Goal: Transaction & Acquisition: Purchase product/service

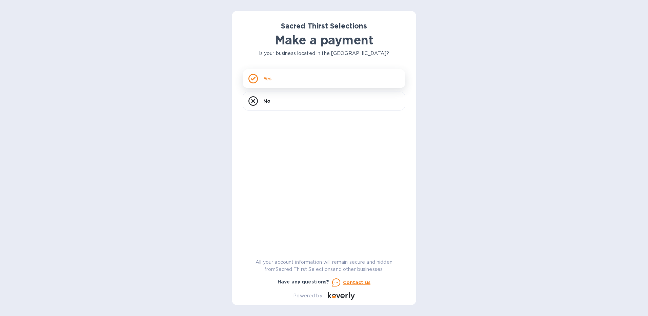
click at [285, 81] on div "Yes" at bounding box center [324, 78] width 163 height 19
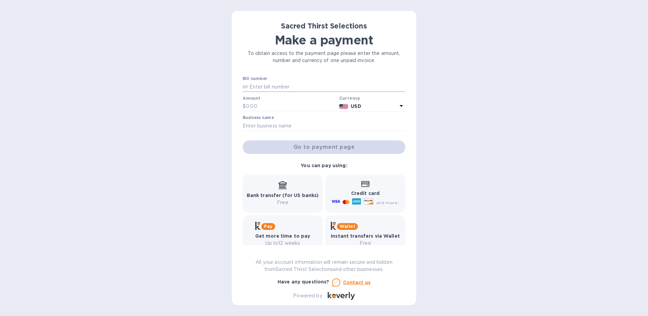
click at [270, 87] on input "text" at bounding box center [326, 87] width 157 height 10
type input "53106"
click at [251, 102] on input "text" at bounding box center [291, 106] width 91 height 10
type input "604.60"
click at [280, 129] on input "text" at bounding box center [324, 126] width 163 height 10
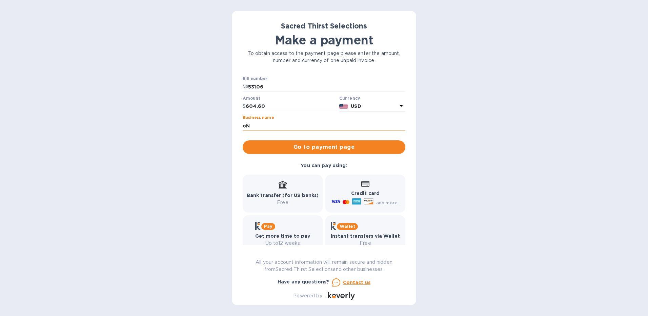
type input "o"
type input "Only The Wild Ones"
drag, startPoint x: 283, startPoint y: 193, endPoint x: 308, endPoint y: 172, distance: 32.0
click at [283, 192] on p "Bank transfer (for US banks)" at bounding box center [283, 195] width 72 height 7
click at [322, 151] on span "Go to payment page" at bounding box center [324, 147] width 152 height 8
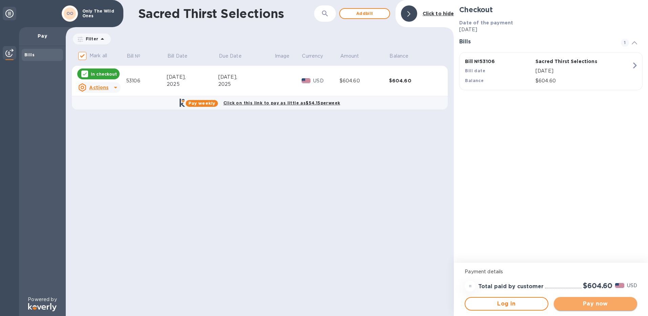
click at [597, 303] on span "Pay now" at bounding box center [596, 304] width 73 height 8
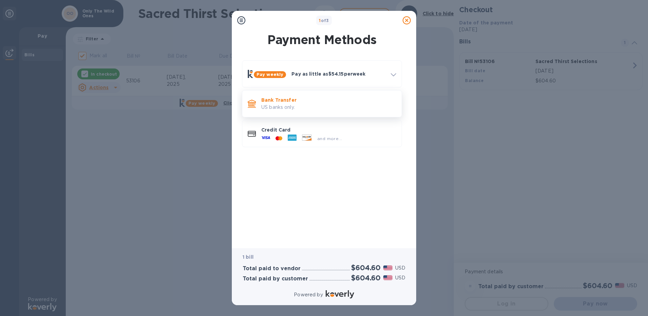
click at [274, 105] on p "US banks only." at bounding box center [328, 107] width 135 height 7
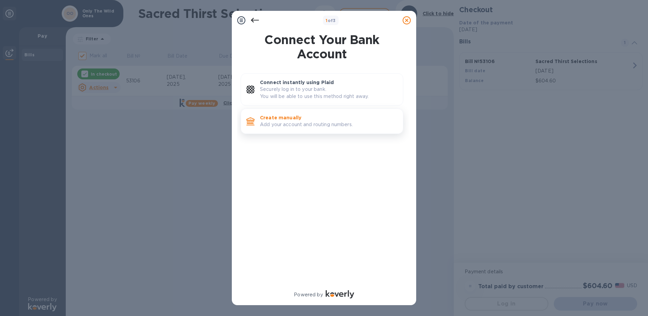
click at [276, 120] on p "Create manually" at bounding box center [329, 117] width 138 height 7
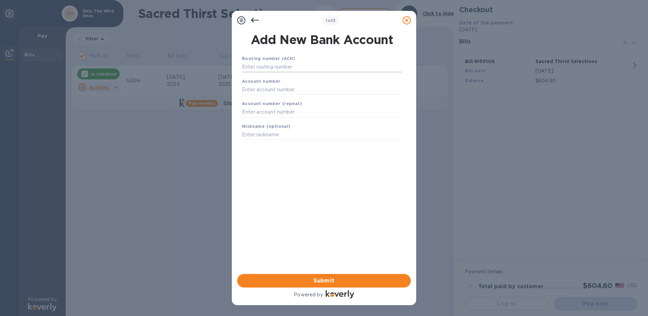
click at [266, 69] on input "text" at bounding box center [322, 67] width 160 height 10
type input "322271627"
click at [258, 96] on input "text" at bounding box center [322, 98] width 160 height 10
paste input "702383269"
type input "702383269"
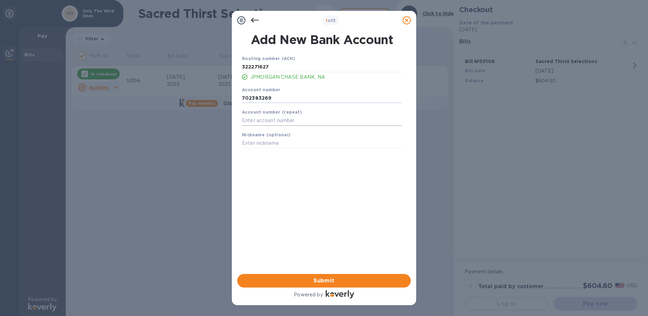
click at [258, 119] on input "text" at bounding box center [322, 121] width 160 height 10
paste input "702383269"
type input "702383269"
click at [259, 144] on input "text" at bounding box center [322, 143] width 160 height 10
type input "WO"
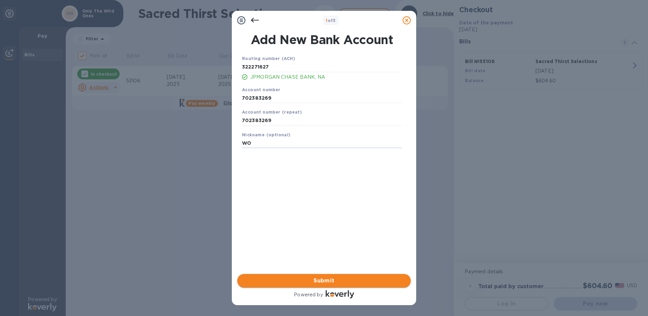
click at [314, 280] on span "Submit" at bounding box center [324, 281] width 163 height 8
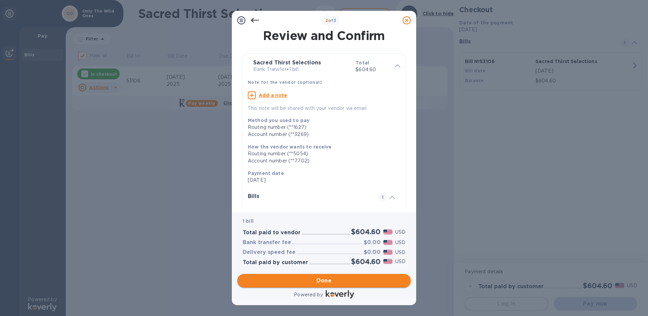
click at [324, 282] on span "Done" at bounding box center [324, 281] width 15 height 8
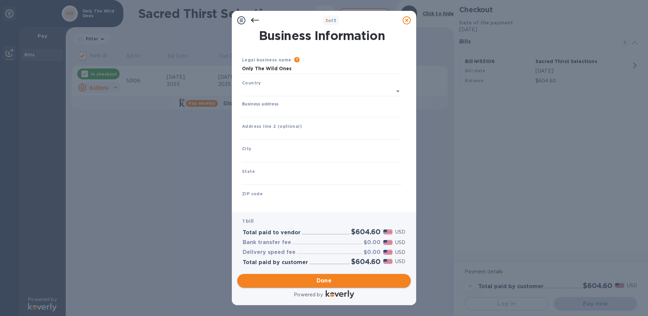
type input "[GEOGRAPHIC_DATA]"
click at [253, 109] on input "Business address" at bounding box center [322, 111] width 160 height 10
drag, startPoint x: 292, startPoint y: 71, endPoint x: 237, endPoint y: 69, distance: 54.7
click at [237, 69] on div "Business Information Legal business name Please provide the legal name that app…" at bounding box center [324, 118] width 174 height 177
type input "[PERSON_NAME] Properties LLC"
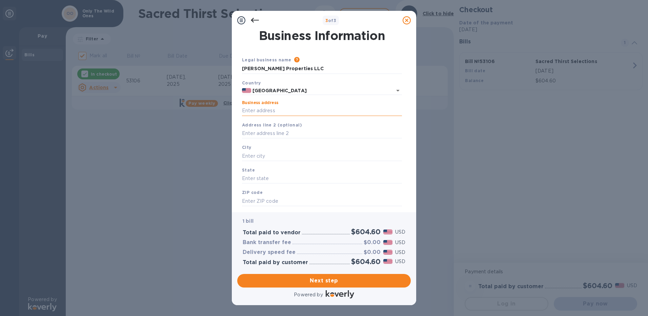
click at [251, 110] on input "Business address" at bounding box center [322, 111] width 160 height 10
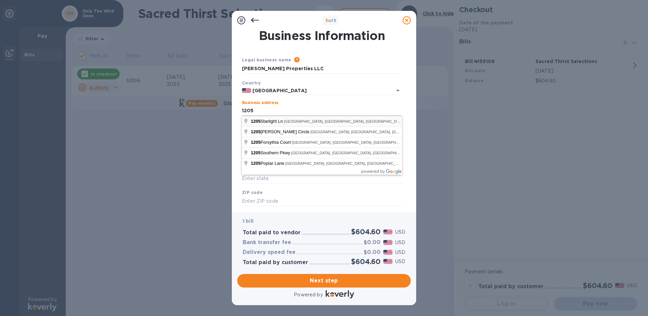
type input "[STREET_ADDRESS][PERSON_NAME]"
click at [272, 181] on input "text" at bounding box center [322, 179] width 160 height 10
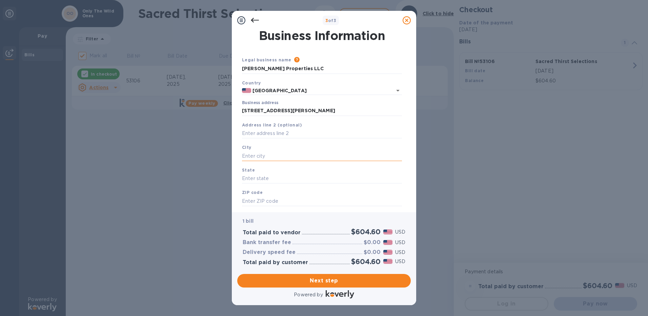
click at [246, 154] on input "text" at bounding box center [322, 156] width 160 height 10
type input "[GEOGRAPHIC_DATA]"
click at [252, 183] on input "text" at bounding box center [322, 179] width 160 height 10
click at [254, 172] on div "State" at bounding box center [322, 175] width 166 height 23
click at [255, 180] on input "text" at bounding box center [322, 179] width 160 height 10
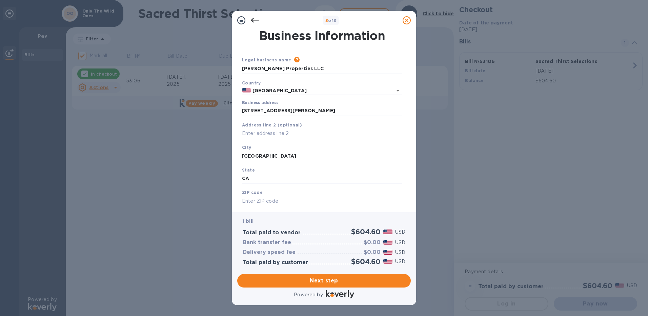
type input "CA"
click at [265, 206] on input "text" at bounding box center [322, 201] width 160 height 10
type input "90291"
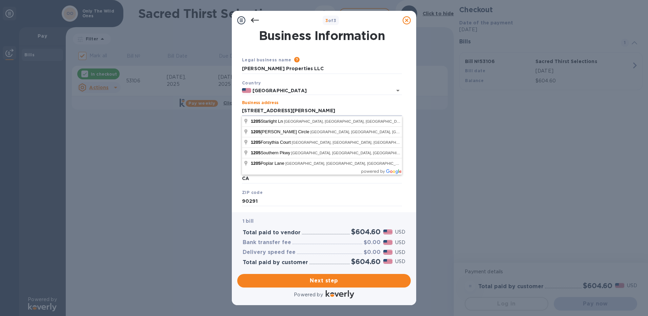
drag, startPoint x: 254, startPoint y: 110, endPoint x: 236, endPoint y: 109, distance: 18.0
click at [239, 111] on div "Business Information Legal business name Please provide the legal name that app…" at bounding box center [324, 118] width 174 height 177
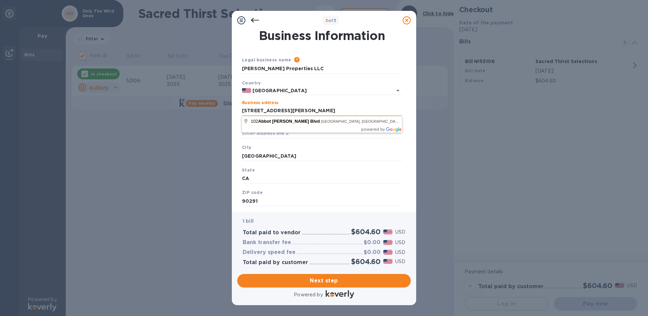
click at [249, 112] on input "[STREET_ADDRESS][PERSON_NAME]" at bounding box center [322, 111] width 160 height 10
click at [248, 112] on input "[STREET_ADDRESS][PERSON_NAME]" at bounding box center [322, 111] width 160 height 10
click at [252, 110] on input "[STREET_ADDRESS][PERSON_NAME]" at bounding box center [322, 111] width 160 height 10
click at [250, 111] on input "[STREET_ADDRESS][PERSON_NAME]" at bounding box center [322, 111] width 160 height 10
type input "[STREET_ADDRESS][PERSON_NAME]"
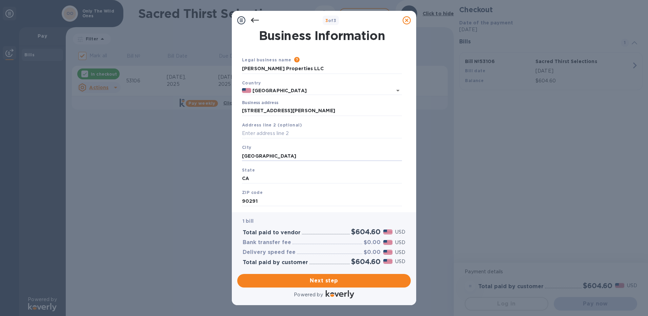
drag, startPoint x: 274, startPoint y: 156, endPoint x: 233, endPoint y: 157, distance: 40.4
click at [233, 157] on div "Business Information Legal business name Please provide the legal name that app…" at bounding box center [324, 121] width 184 height 182
type input "[GEOGRAPHIC_DATA]"
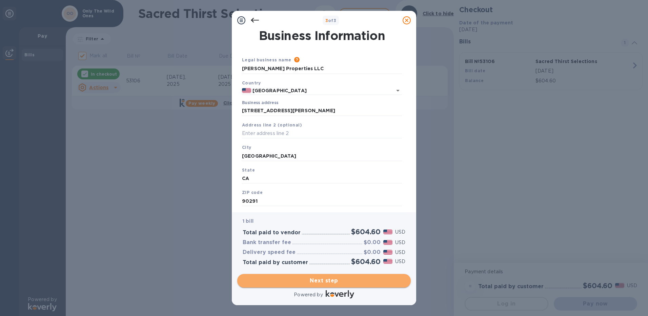
click at [337, 284] on span "Next step" at bounding box center [324, 281] width 163 height 8
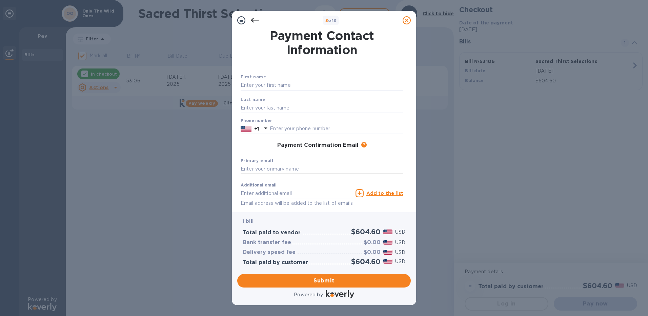
click at [273, 166] on input "text" at bounding box center [322, 169] width 163 height 10
type input "[EMAIL_ADDRESS][DOMAIN_NAME]"
type input "Juicerie"
type input "Nolita LLC"
type input "9787611802"
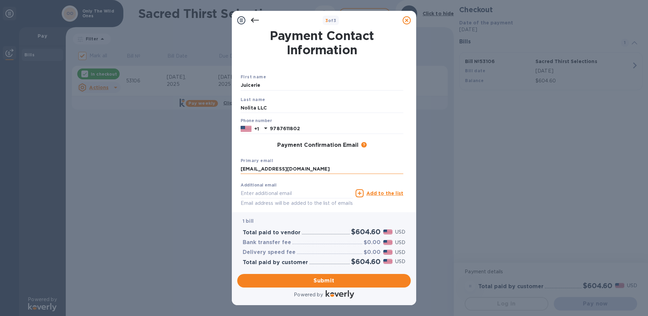
type input "[EMAIL_ADDRESS][DOMAIN_NAME]"
drag, startPoint x: 273, startPoint y: 105, endPoint x: 227, endPoint y: 101, distance: 45.9
click at [229, 108] on div "3 of 3 Payment Contact Information First name Juicerie Last name Nolita LLC Pho…" at bounding box center [324, 158] width 648 height 316
drag, startPoint x: 279, startPoint y: 84, endPoint x: 223, endPoint y: 82, distance: 56.0
click at [224, 82] on div "3 of 3 Payment Contact Information First name Juicerie Last name Phone number […" at bounding box center [324, 158] width 648 height 316
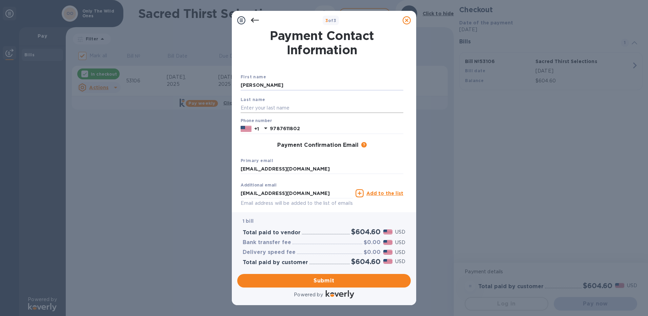
type input "[PERSON_NAME]"
click at [242, 109] on input "text" at bounding box center [322, 108] width 163 height 10
type input "[PERSON_NAME]"
click at [393, 145] on div "Payment Confirmation Email The added email addresses will be used to send the p…" at bounding box center [322, 145] width 163 height 7
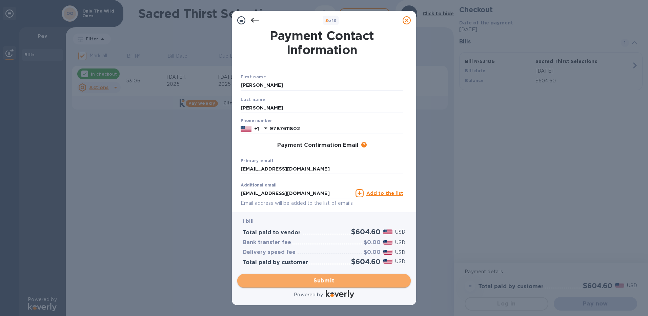
click at [318, 280] on span "Submit" at bounding box center [324, 281] width 163 height 8
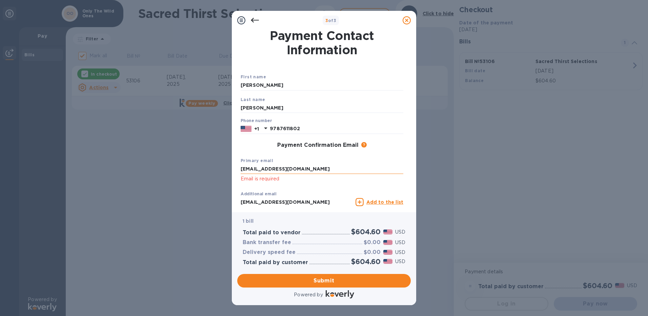
drag, startPoint x: 273, startPoint y: 168, endPoint x: 285, endPoint y: 171, distance: 11.8
click at [273, 168] on input "[EMAIL_ADDRESS][DOMAIN_NAME]" at bounding box center [322, 169] width 163 height 10
click at [294, 205] on input "[EMAIL_ADDRESS][DOMAIN_NAME]" at bounding box center [297, 202] width 112 height 10
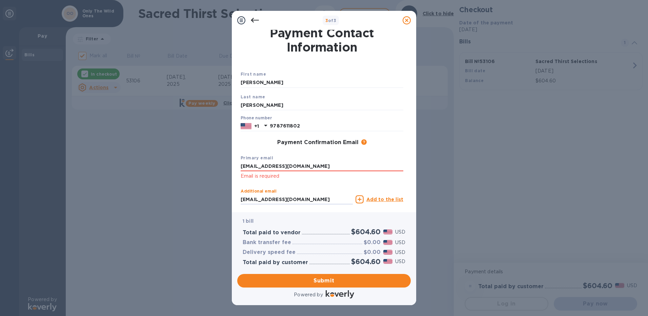
drag, startPoint x: 342, startPoint y: 201, endPoint x: 181, endPoint y: 182, distance: 161.8
click at [183, 188] on div "3 of 3 Payment Contact Information First name [PERSON_NAME] Last name [PERSON_N…" at bounding box center [324, 158] width 648 height 316
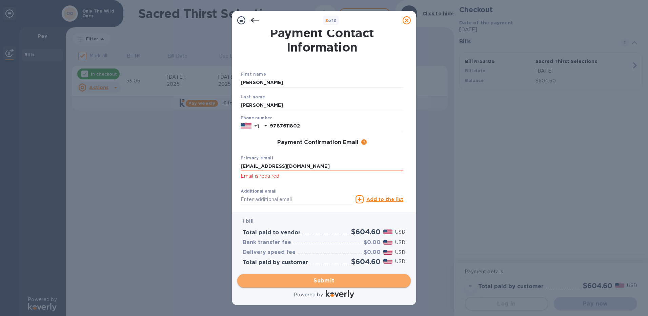
click at [331, 280] on span "Submit" at bounding box center [324, 281] width 163 height 8
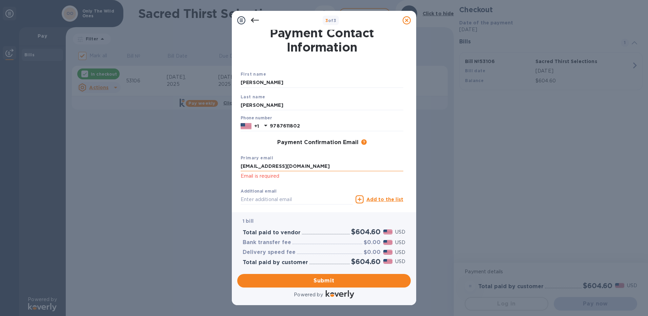
drag, startPoint x: 260, startPoint y: 165, endPoint x: 262, endPoint y: 169, distance: 4.2
click at [260, 165] on input "[EMAIL_ADDRESS][DOMAIN_NAME]" at bounding box center [322, 166] width 163 height 10
click at [379, 180] on p "Email is required" at bounding box center [322, 176] width 163 height 8
click at [314, 286] on button "Submit" at bounding box center [324, 281] width 174 height 14
drag, startPoint x: 267, startPoint y: 166, endPoint x: 276, endPoint y: 166, distance: 8.5
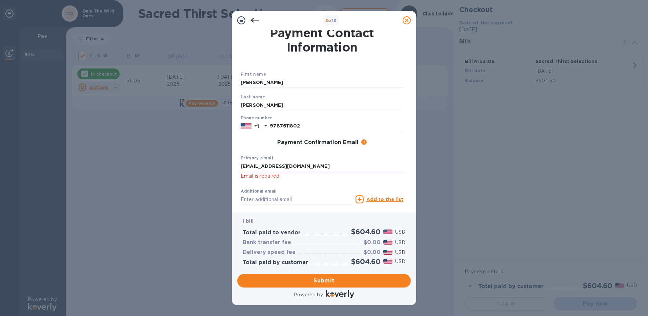
click at [267, 166] on input "[EMAIL_ADDRESS][DOMAIN_NAME]" at bounding box center [322, 166] width 163 height 10
drag, startPoint x: 341, startPoint y: 168, endPoint x: 159, endPoint y: 151, distance: 182.2
click at [164, 159] on div "3 of 3 Payment Contact Information First name [PERSON_NAME] Last name [PERSON_N…" at bounding box center [324, 158] width 648 height 316
type input "[EMAIL_ADDRESS][DOMAIN_NAME]"
click at [399, 177] on p "Email is required" at bounding box center [322, 176] width 163 height 8
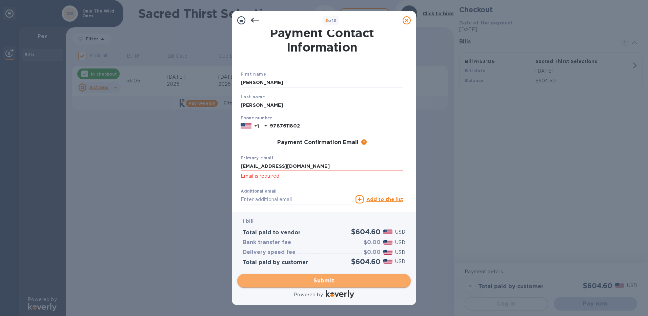
click at [333, 280] on span "Submit" at bounding box center [324, 281] width 163 height 8
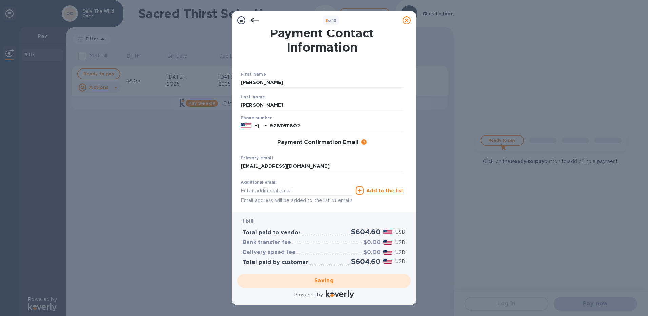
checkbox input "false"
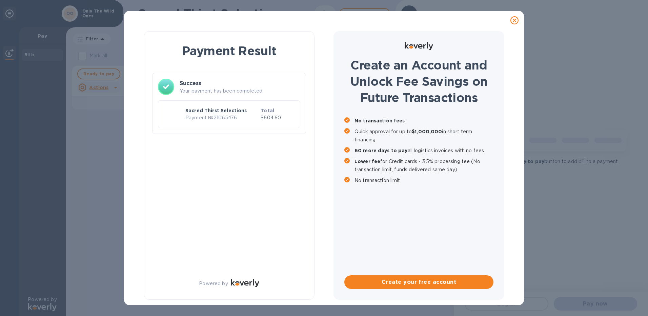
scroll to position [0, 0]
